Goal: Information Seeking & Learning: Learn about a topic

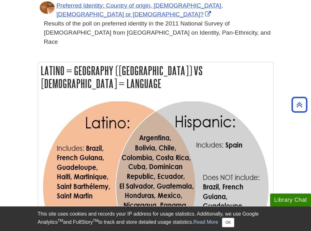
scroll to position [468, 0]
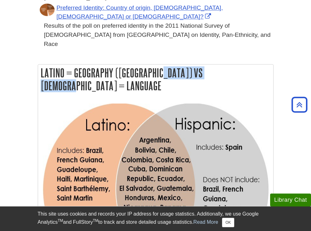
drag, startPoint x: 77, startPoint y: 16, endPoint x: 153, endPoint y: 16, distance: 76.1
click at [153, 64] on h2 "Latino = Geography ([GEOGRAPHIC_DATA]) vs [DEMOGRAPHIC_DATA] = Language" at bounding box center [155, 79] width 235 height 30
click at [84, 64] on h2 "Latino = Geography ([GEOGRAPHIC_DATA]) vs [DEMOGRAPHIC_DATA] = Language" at bounding box center [155, 79] width 235 height 30
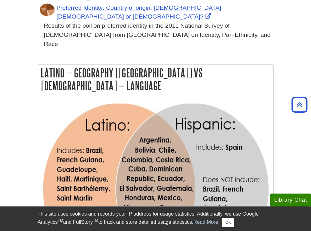
click at [131, 64] on h2 "Latino = Geography ([GEOGRAPHIC_DATA]) vs [DEMOGRAPHIC_DATA] = Language" at bounding box center [155, 79] width 235 height 30
drag, startPoint x: 120, startPoint y: 19, endPoint x: 178, endPoint y: 19, distance: 57.6
click at [178, 64] on h2 "Latino = Geography ([GEOGRAPHIC_DATA]) vs [DEMOGRAPHIC_DATA] = Language" at bounding box center [155, 79] width 235 height 30
click at [236, 64] on h2 "Latino = Geography ([GEOGRAPHIC_DATA]) vs [DEMOGRAPHIC_DATA] = Language" at bounding box center [155, 79] width 235 height 30
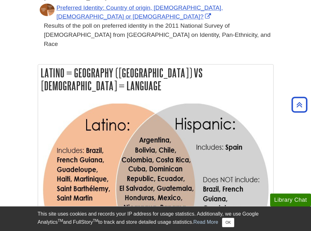
click at [236, 64] on h2 "Latino = Geography ([GEOGRAPHIC_DATA]) vs [DEMOGRAPHIC_DATA] = Language" at bounding box center [155, 79] width 235 height 30
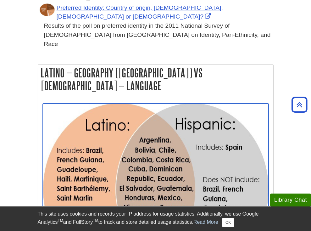
click at [200, 103] on img "Link opens in new window" at bounding box center [156, 189] width 226 height 173
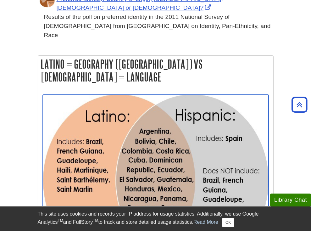
scroll to position [477, 0]
